Goal: Task Accomplishment & Management: Complete application form

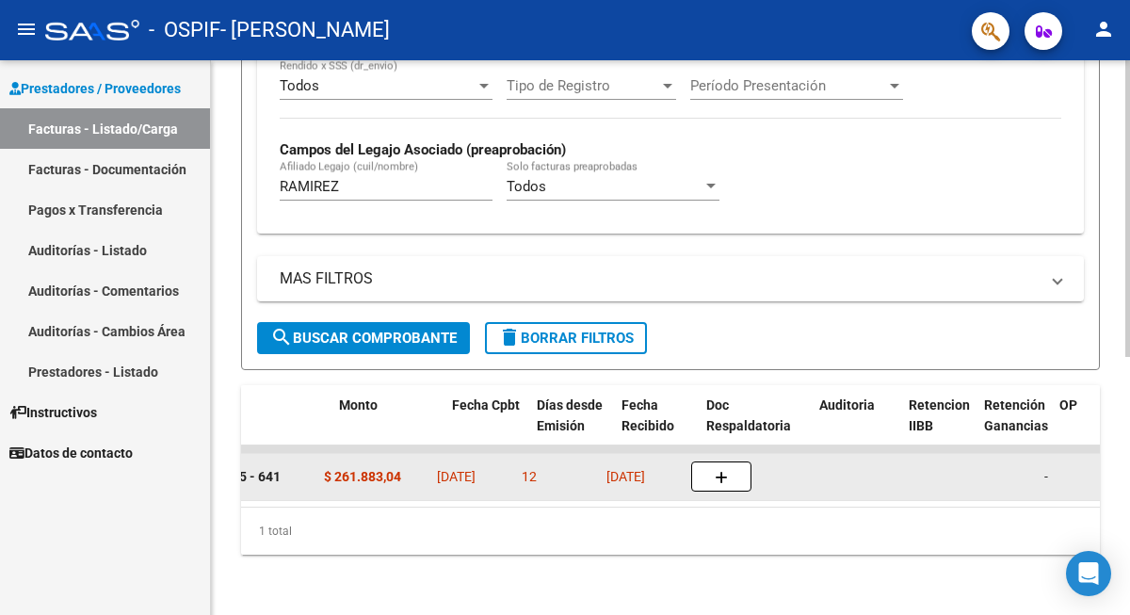
scroll to position [0, 770]
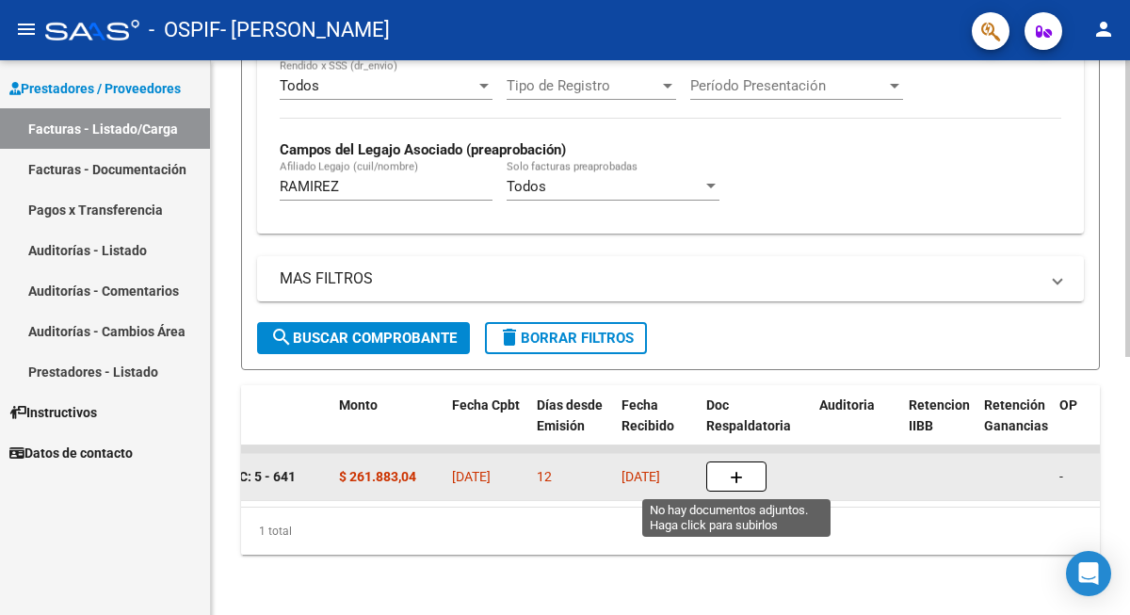
click at [739, 476] on icon "button" at bounding box center [736, 478] width 13 height 14
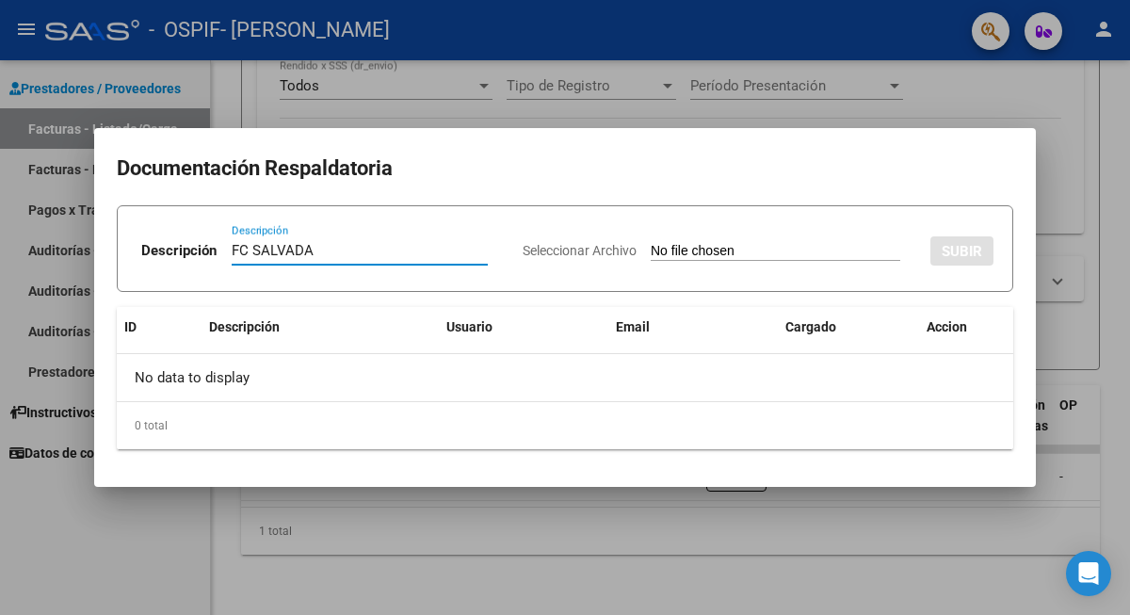
type input "FC SALVADA"
click at [710, 249] on input "Seleccionar Archivo" at bounding box center [776, 252] width 250 height 18
type input "C:\fakepath\FC SALVADA.png"
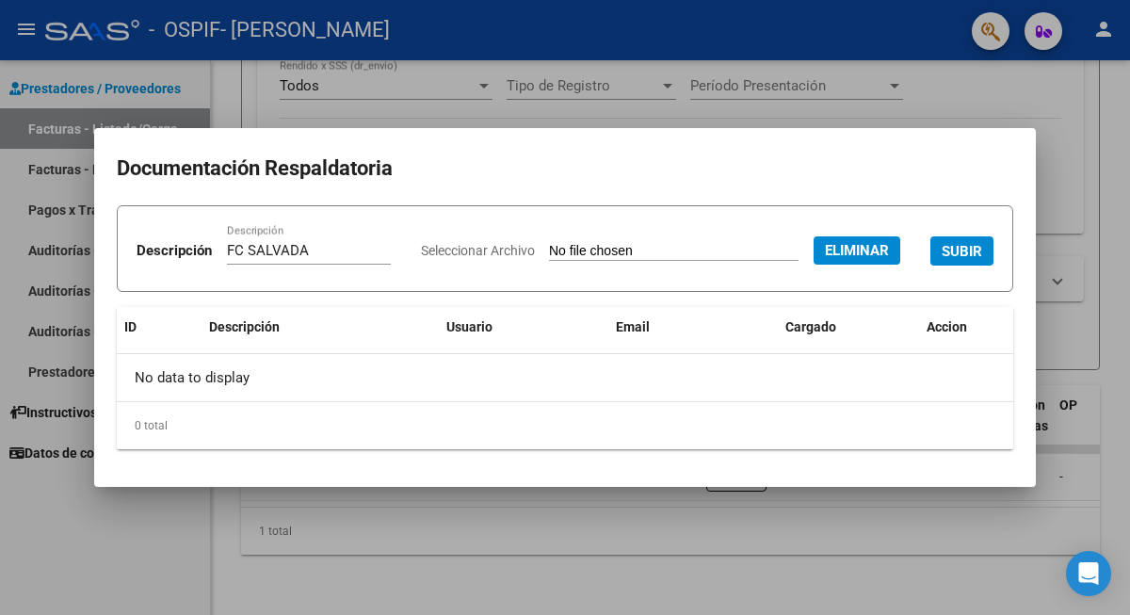
click at [942, 260] on span "SUBIR" at bounding box center [962, 251] width 41 height 17
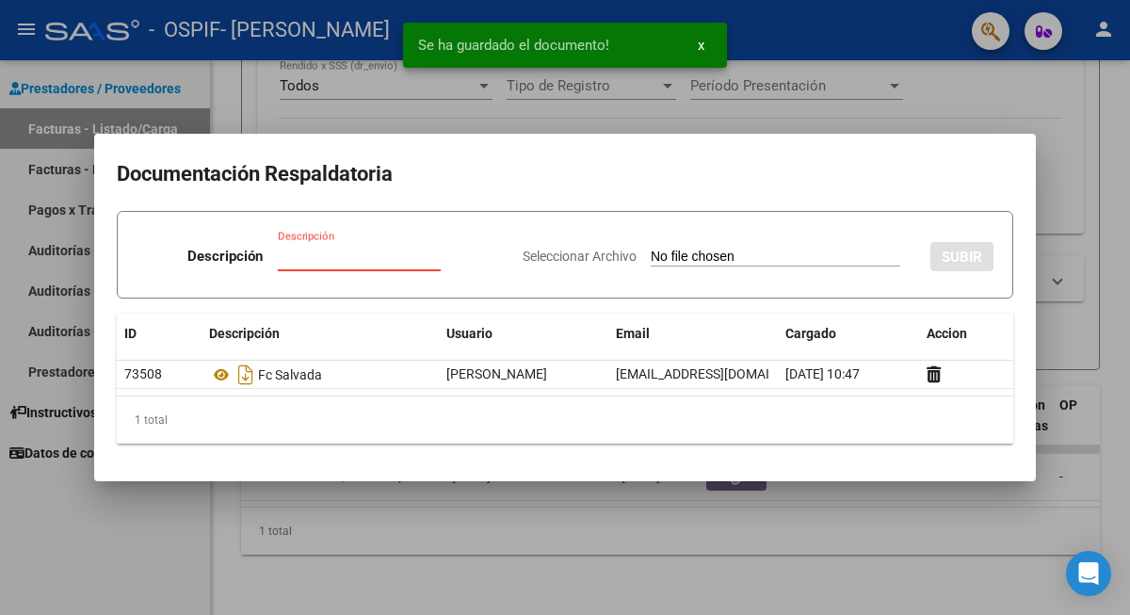
click at [326, 252] on input "Descripción" at bounding box center [359, 256] width 163 height 17
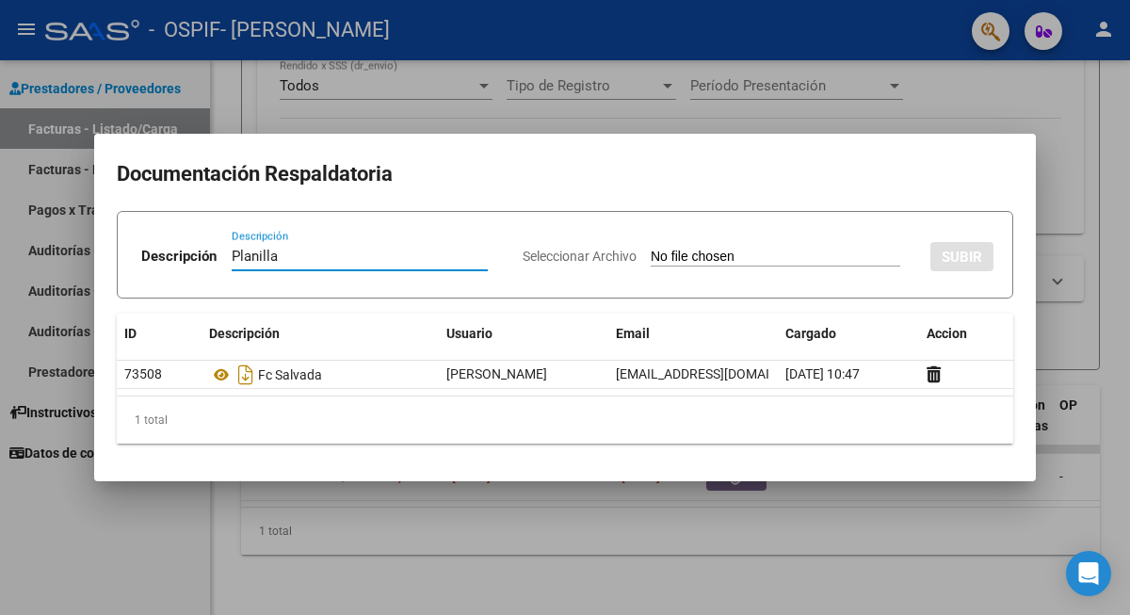
type input "Planilla"
click at [665, 254] on input "Seleccionar Archivo" at bounding box center [776, 258] width 250 height 18
type input "C:\fakepath\[PERSON_NAME] MÃ¡[PERSON_NAME] [DATE].pdf"
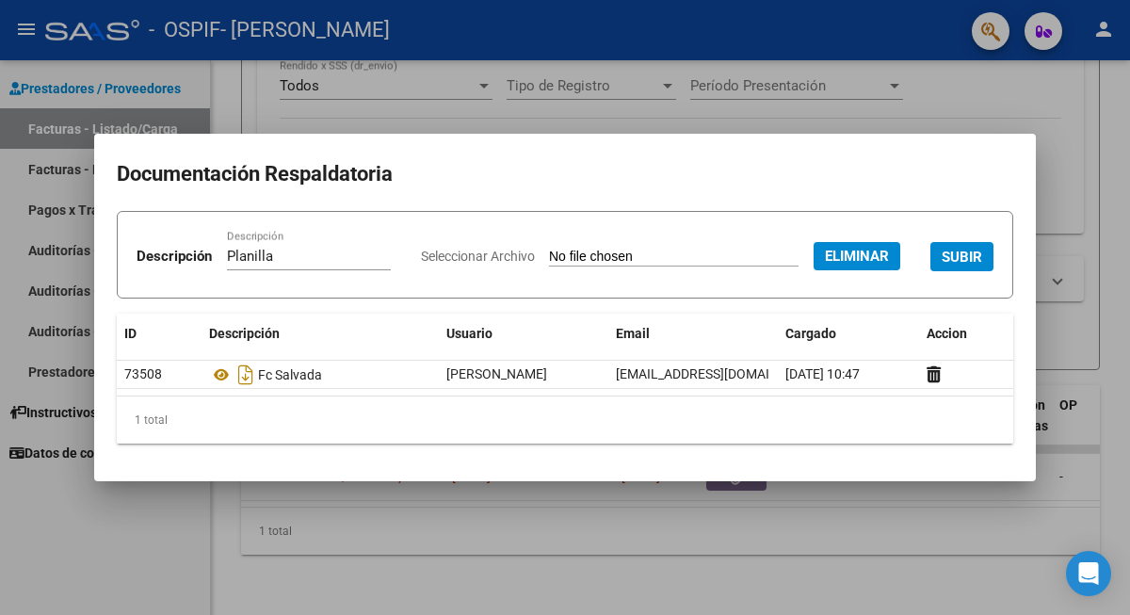
click at [942, 266] on span "SUBIR" at bounding box center [962, 257] width 41 height 17
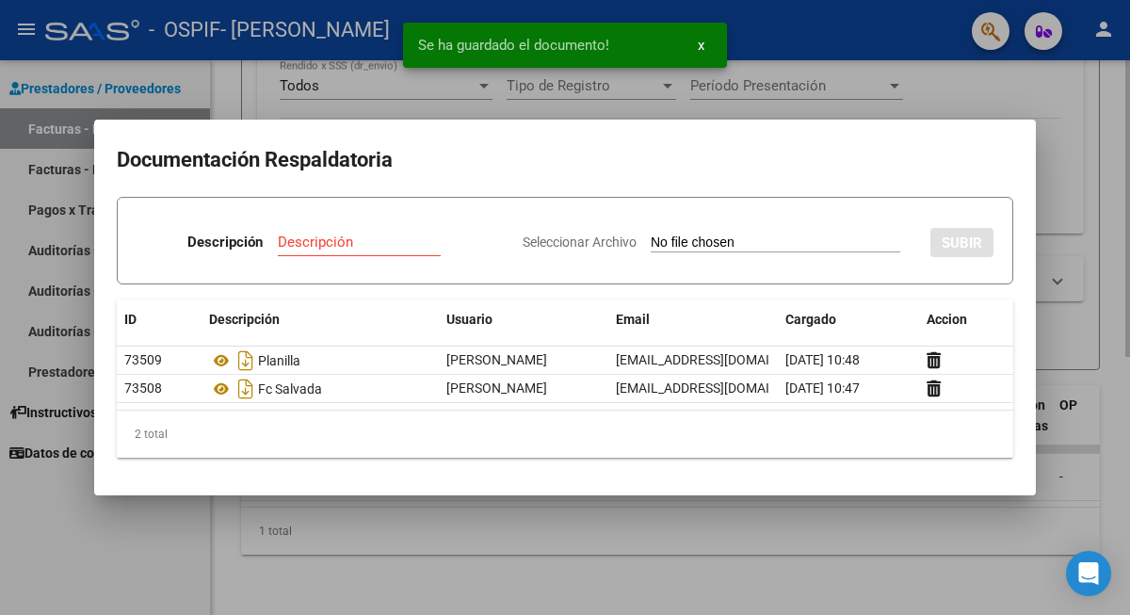
click at [661, 526] on div at bounding box center [565, 307] width 1130 height 615
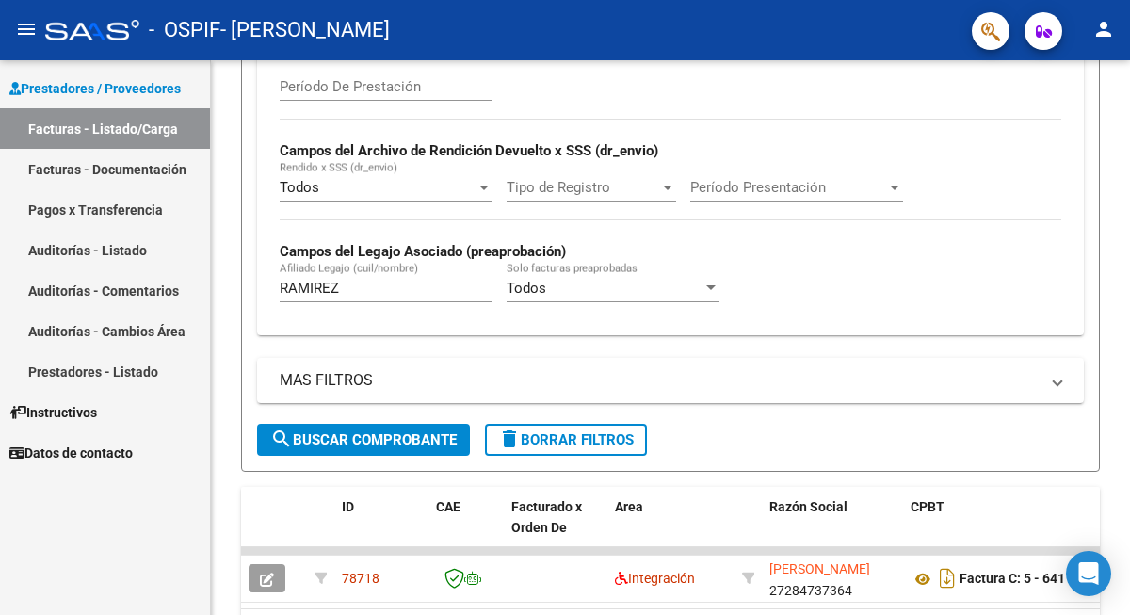
scroll to position [480, 0]
